Goal: Information Seeking & Learning: Compare options

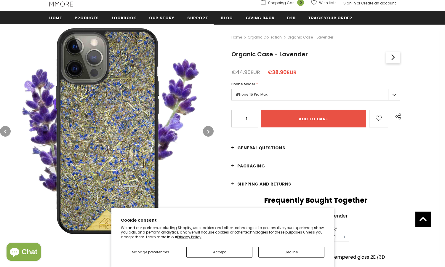
scroll to position [70, 0]
click at [210, 133] on button "button" at bounding box center [208, 131] width 11 height 11
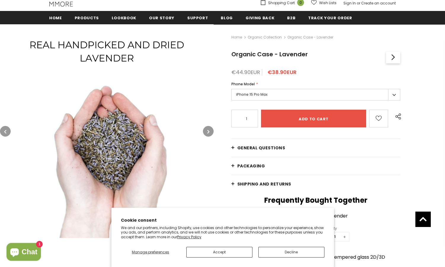
click at [210, 133] on button "button" at bounding box center [208, 131] width 11 height 11
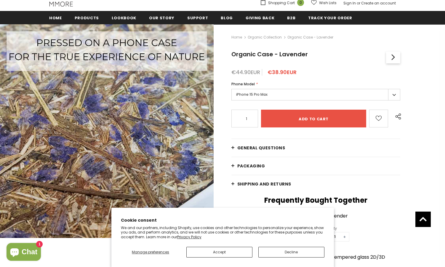
click at [210, 133] on button "button" at bounding box center [208, 131] width 11 height 11
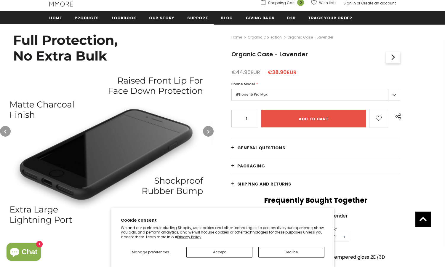
click at [210, 133] on button "button" at bounding box center [208, 131] width 11 height 11
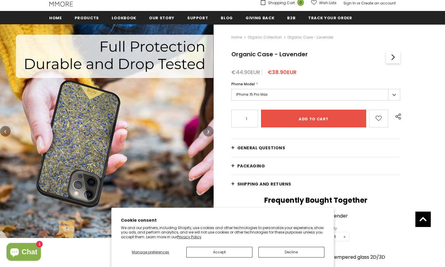
click at [210, 133] on button "button" at bounding box center [208, 131] width 11 height 11
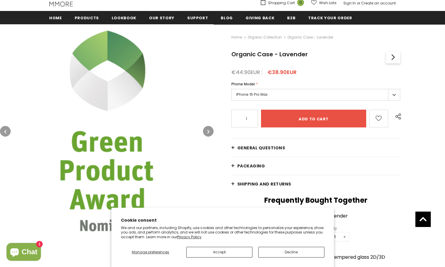
click at [272, 37] on link "Organic Collection" at bounding box center [265, 37] width 34 height 5
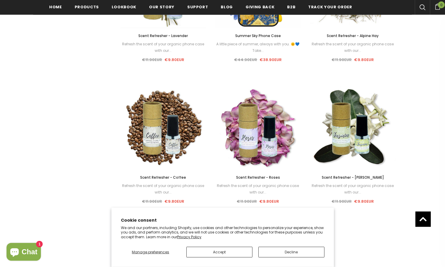
scroll to position [687, 0]
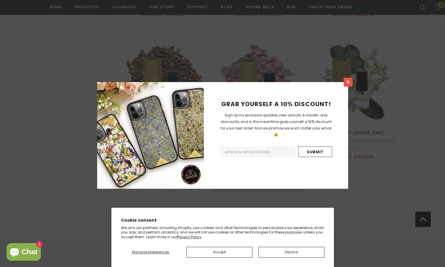
click at [348, 82] on icon at bounding box center [347, 81] width 3 height 3
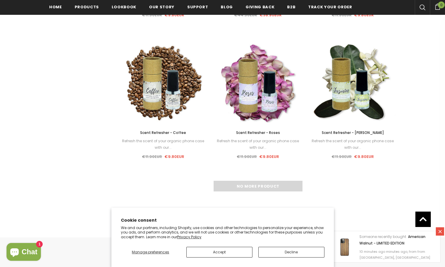
click at [246, 187] on div "No more product" at bounding box center [258, 186] width 276 height 11
click at [219, 252] on button "Accept" at bounding box center [219, 252] width 66 height 11
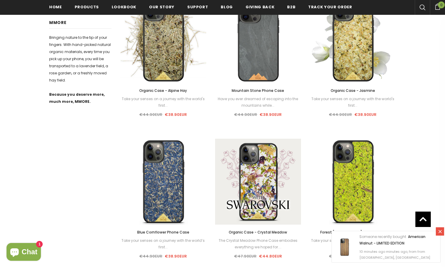
scroll to position [284, 0]
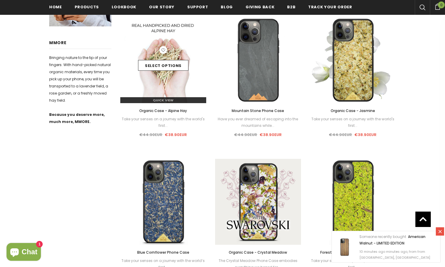
click at [162, 89] on img at bounding box center [163, 60] width 86 height 86
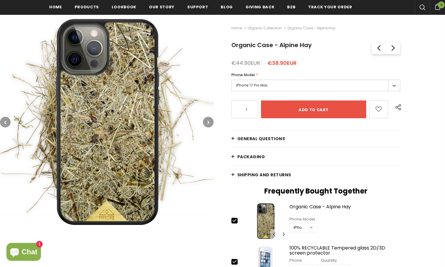
scroll to position [81, 0]
click at [208, 122] on icon "button" at bounding box center [208, 122] width 2 height 6
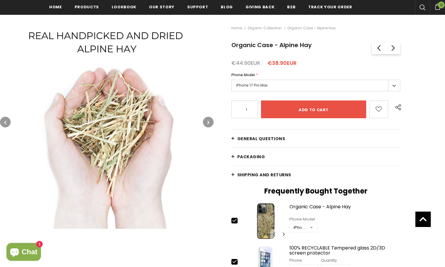
click at [208, 122] on icon "button" at bounding box center [208, 122] width 2 height 6
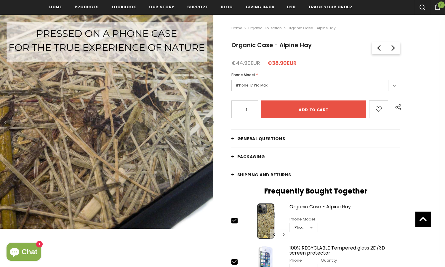
click at [208, 122] on icon "button" at bounding box center [208, 122] width 2 height 6
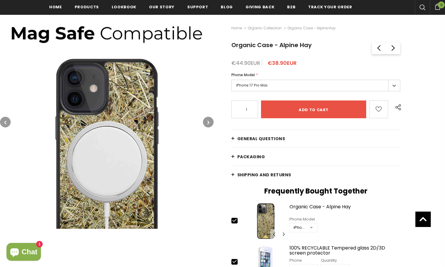
click at [208, 122] on icon "button" at bounding box center [208, 122] width 2 height 6
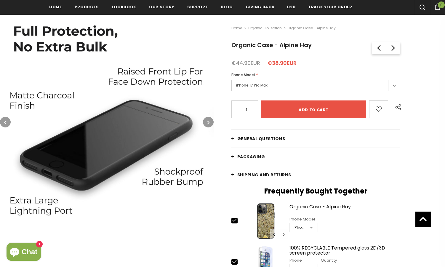
click at [208, 122] on icon "button" at bounding box center [208, 122] width 2 height 6
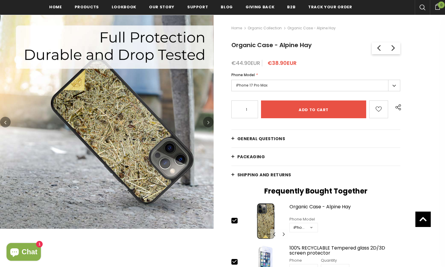
click at [208, 122] on icon "button" at bounding box center [208, 122] width 2 height 6
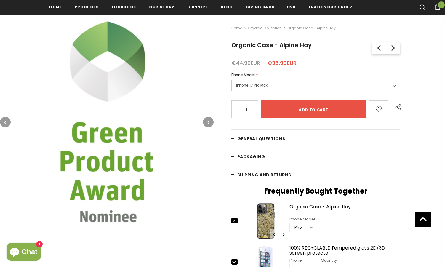
click at [208, 122] on icon "button" at bounding box center [208, 122] width 2 height 6
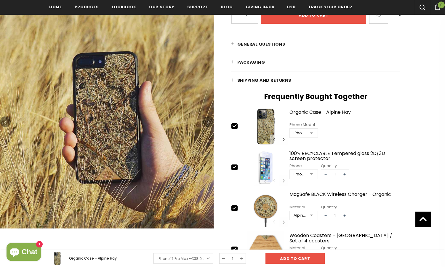
scroll to position [202, 0]
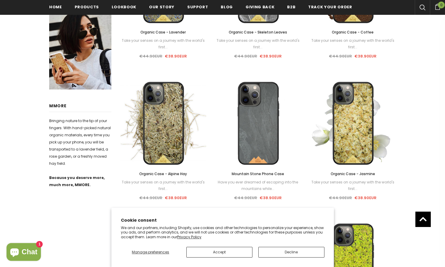
scroll to position [245, 0]
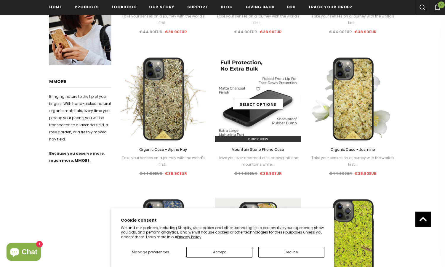
click at [264, 130] on img at bounding box center [258, 99] width 86 height 86
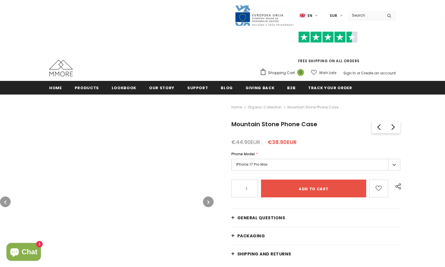
scroll to position [40, 0]
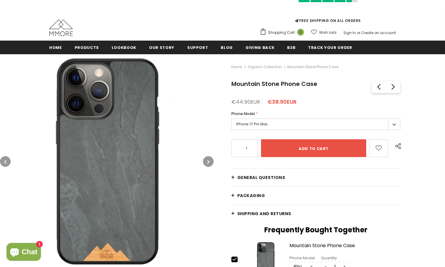
click at [209, 163] on icon "button" at bounding box center [208, 162] width 2 height 6
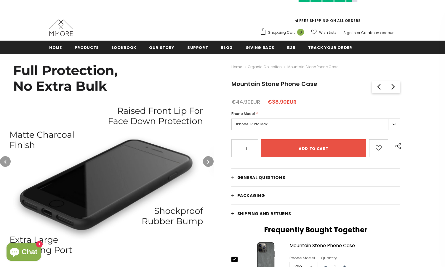
click at [209, 163] on icon "button" at bounding box center [208, 162] width 2 height 6
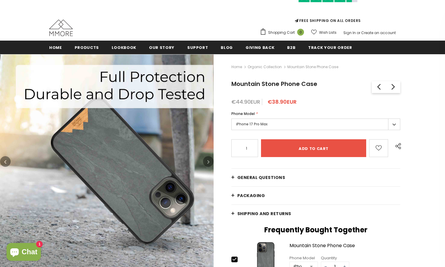
click at [209, 163] on icon "button" at bounding box center [208, 162] width 2 height 6
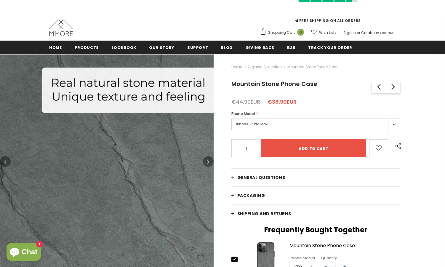
click at [209, 163] on icon "button" at bounding box center [208, 162] width 2 height 6
